Goal: Task Accomplishment & Management: Manage account settings

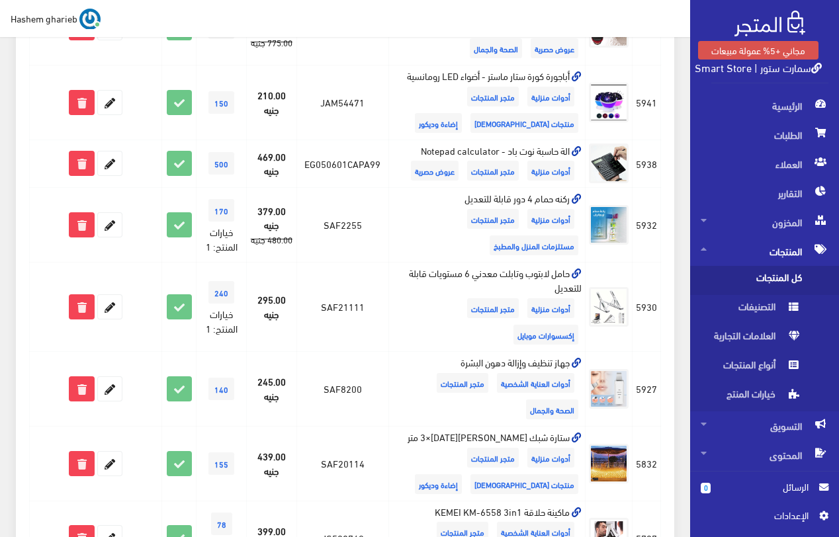
scroll to position [413, 0]
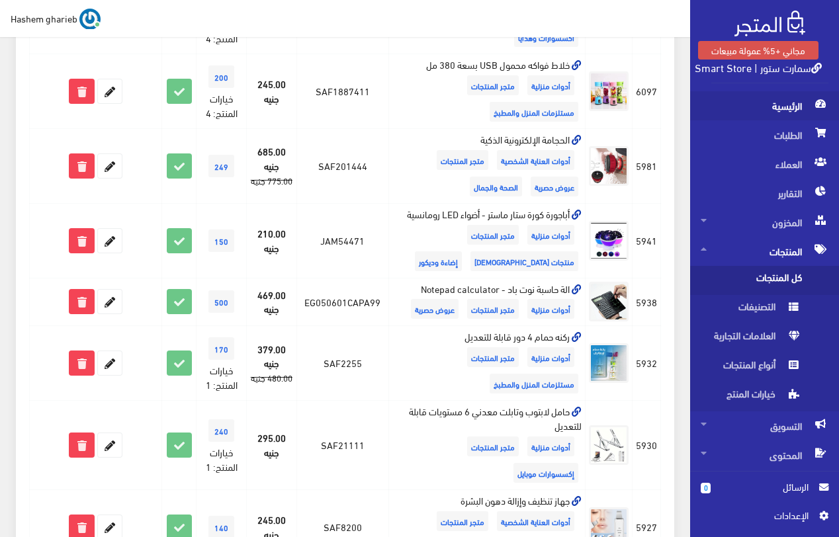
click at [795, 100] on span "الرئيسية" at bounding box center [764, 105] width 128 height 29
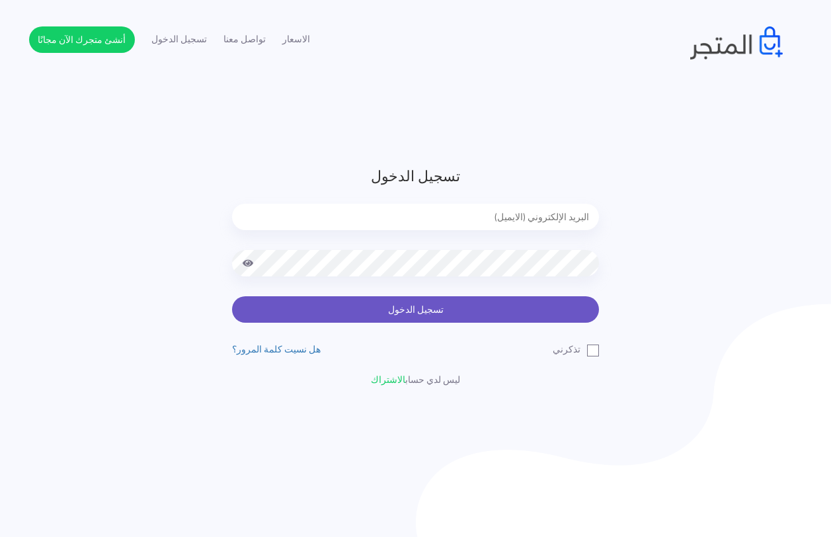
type input "[EMAIL_ADDRESS][DOMAIN_NAME]"
click at [417, 314] on button "تسجيل الدخول" at bounding box center [415, 309] width 367 height 26
